Goal: Information Seeking & Learning: Learn about a topic

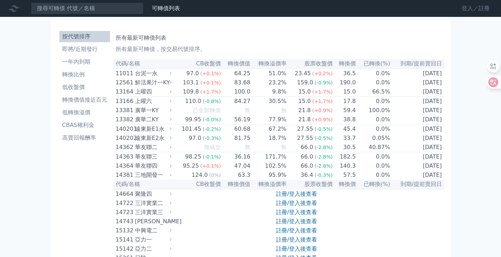
click at [466, 8] on link "登入／註冊" at bounding box center [475, 8] width 39 height 11
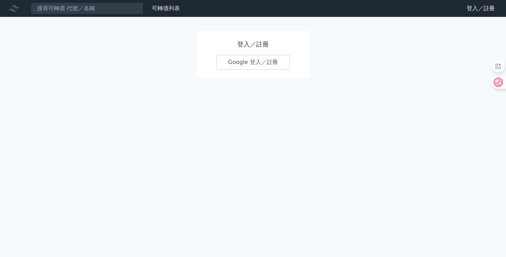
click at [250, 63] on link "Google 登入／註冊" at bounding box center [252, 62] width 73 height 15
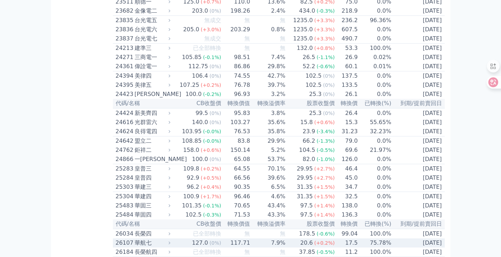
scroll to position [562, 0]
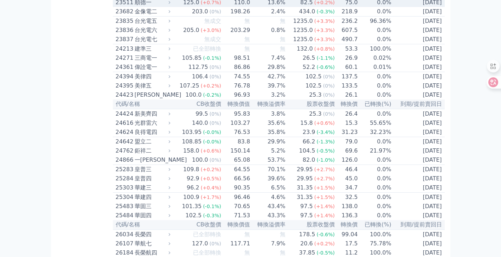
click at [123, 7] on div "23511" at bounding box center [124, 2] width 17 height 8
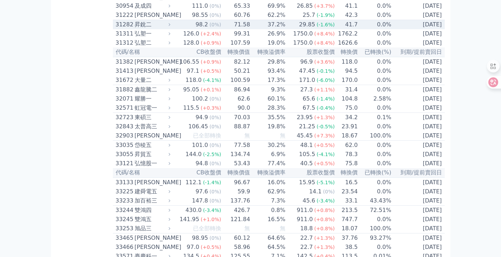
scroll to position [1371, 0]
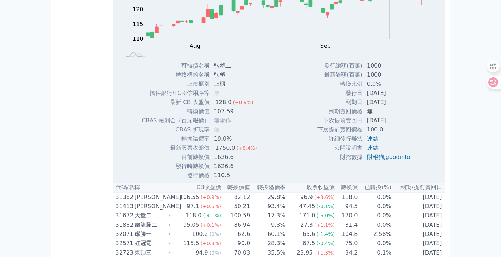
scroll to position [1406, 0]
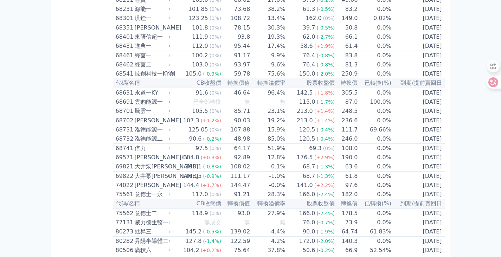
scroll to position [3408, 0]
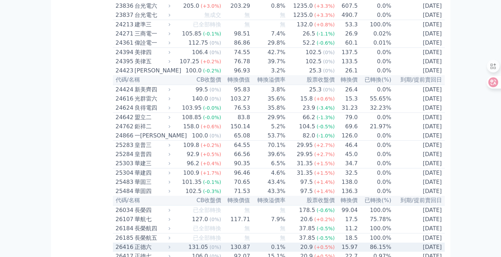
scroll to position [491, 0]
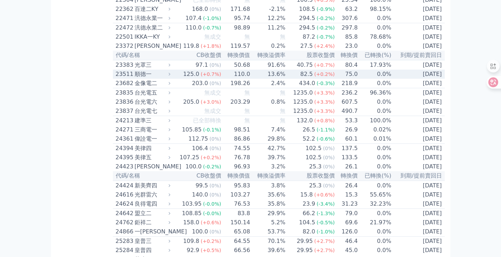
click at [125, 78] on div "23511" at bounding box center [124, 74] width 17 height 8
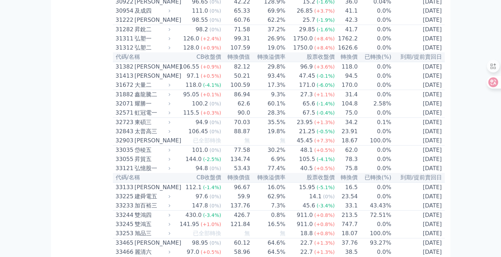
scroll to position [1331, 0]
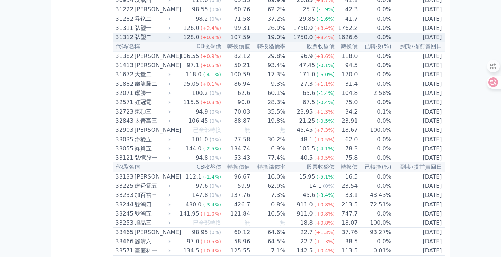
click at [125, 41] on div "31312" at bounding box center [124, 37] width 17 height 8
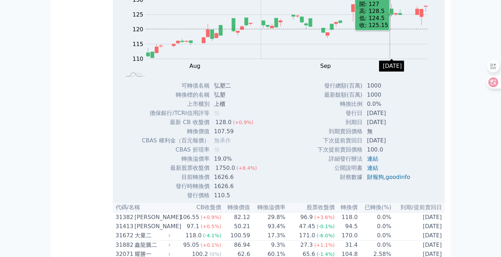
scroll to position [1401, 0]
